Goal: Communication & Community: Answer question/provide support

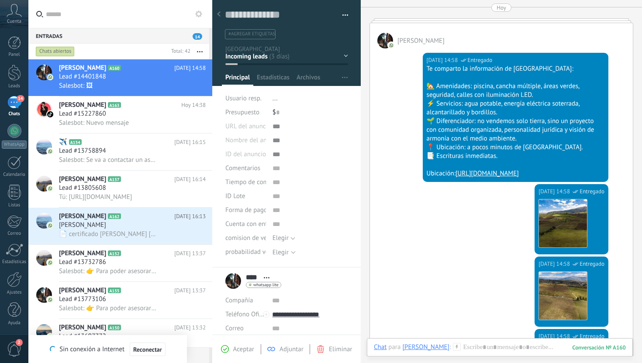
scroll to position [475, 0]
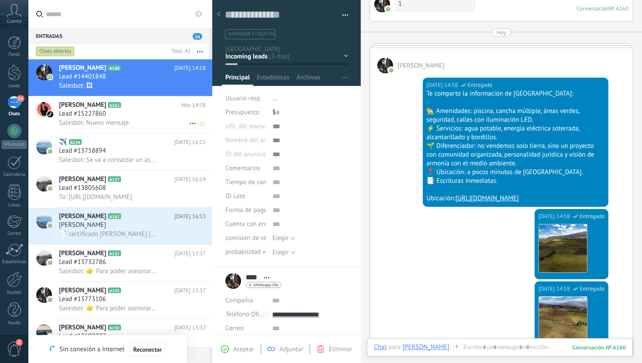
click at [170, 123] on div "Salesbot: Nuevo mensaje" at bounding box center [132, 122] width 147 height 9
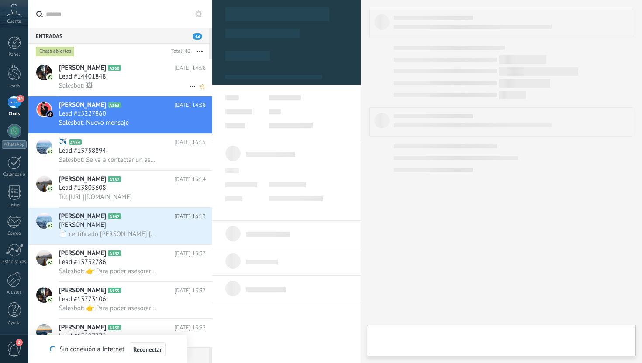
click at [160, 83] on div "Salesbot: 🖼" at bounding box center [132, 85] width 147 height 9
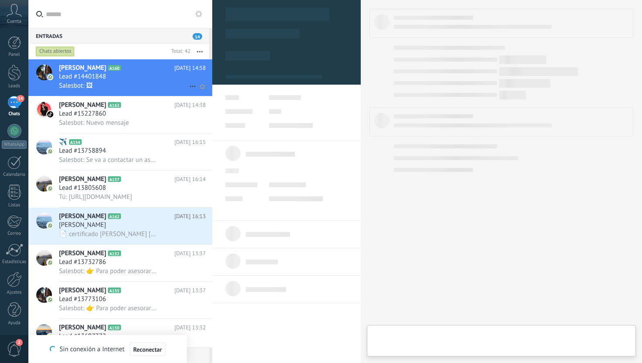
click at [160, 83] on div "Salesbot: 🖼" at bounding box center [132, 85] width 147 height 9
click at [13, 109] on div "14" at bounding box center [14, 102] width 14 height 13
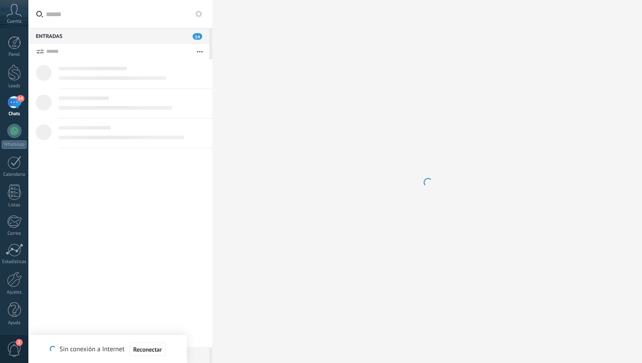
click at [20, 104] on div "14" at bounding box center [14, 102] width 14 height 13
